Goal: Transaction & Acquisition: Subscribe to service/newsletter

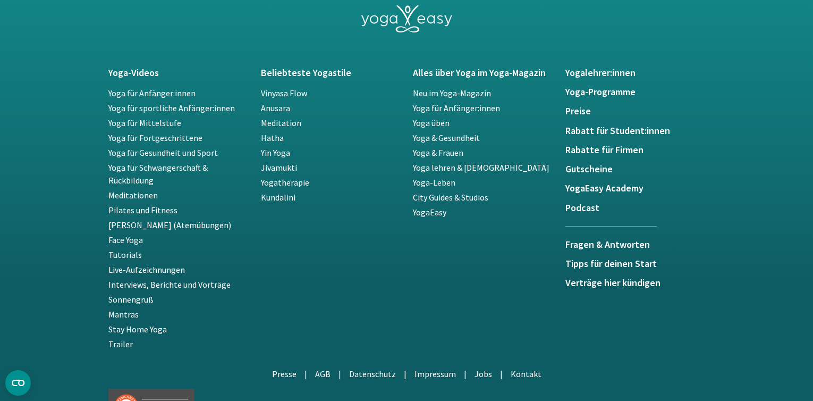
scroll to position [1921, 0]
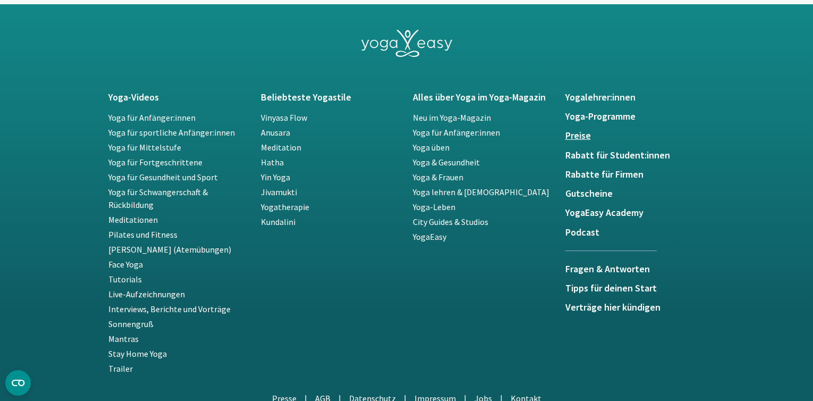
click at [586, 136] on h5 "Preise" at bounding box center [635, 135] width 140 height 11
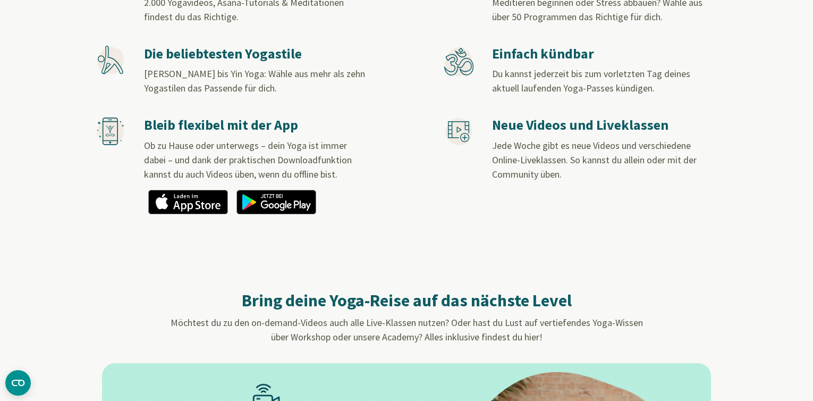
scroll to position [691, 0]
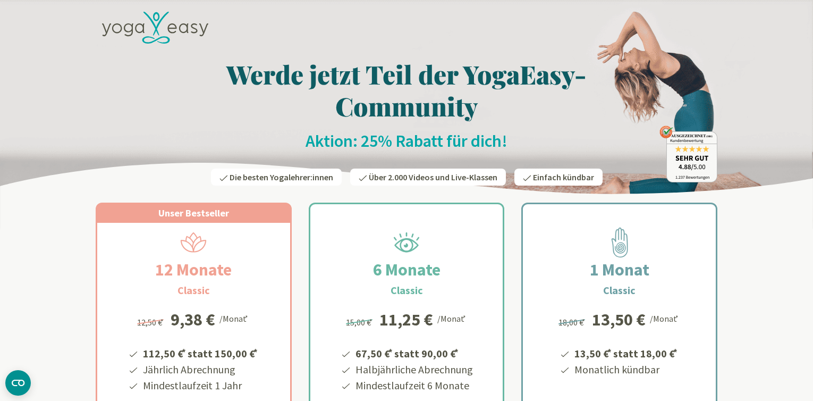
click at [153, 23] on icon at bounding box center [151, 24] width 16 height 24
